Goal: Information Seeking & Learning: Learn about a topic

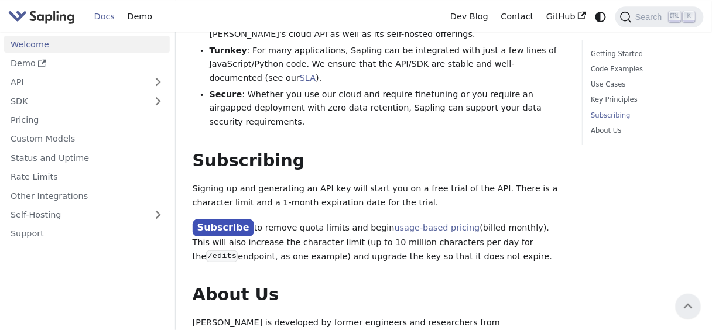
scroll to position [932, 0]
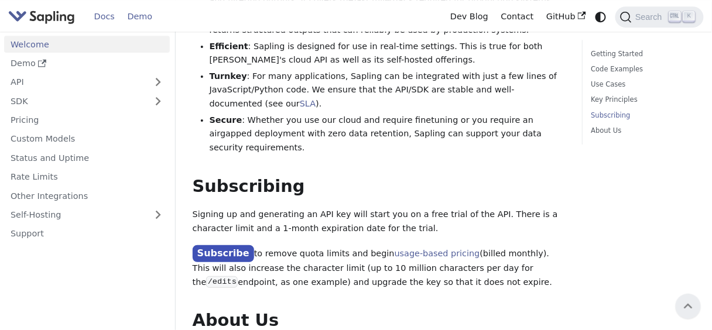
click at [145, 21] on link "Demo" at bounding box center [139, 17] width 37 height 18
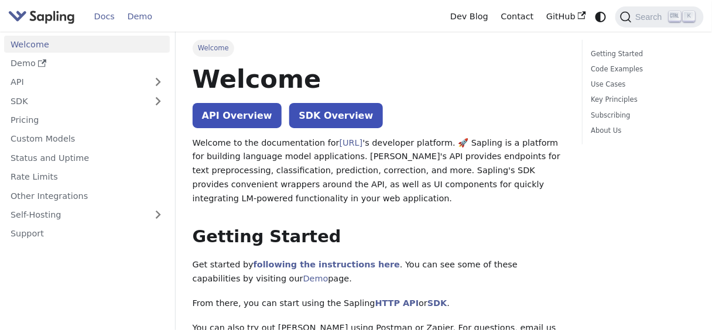
click at [141, 20] on link "Demo" at bounding box center [139, 17] width 37 height 18
